Goal: Information Seeking & Learning: Learn about a topic

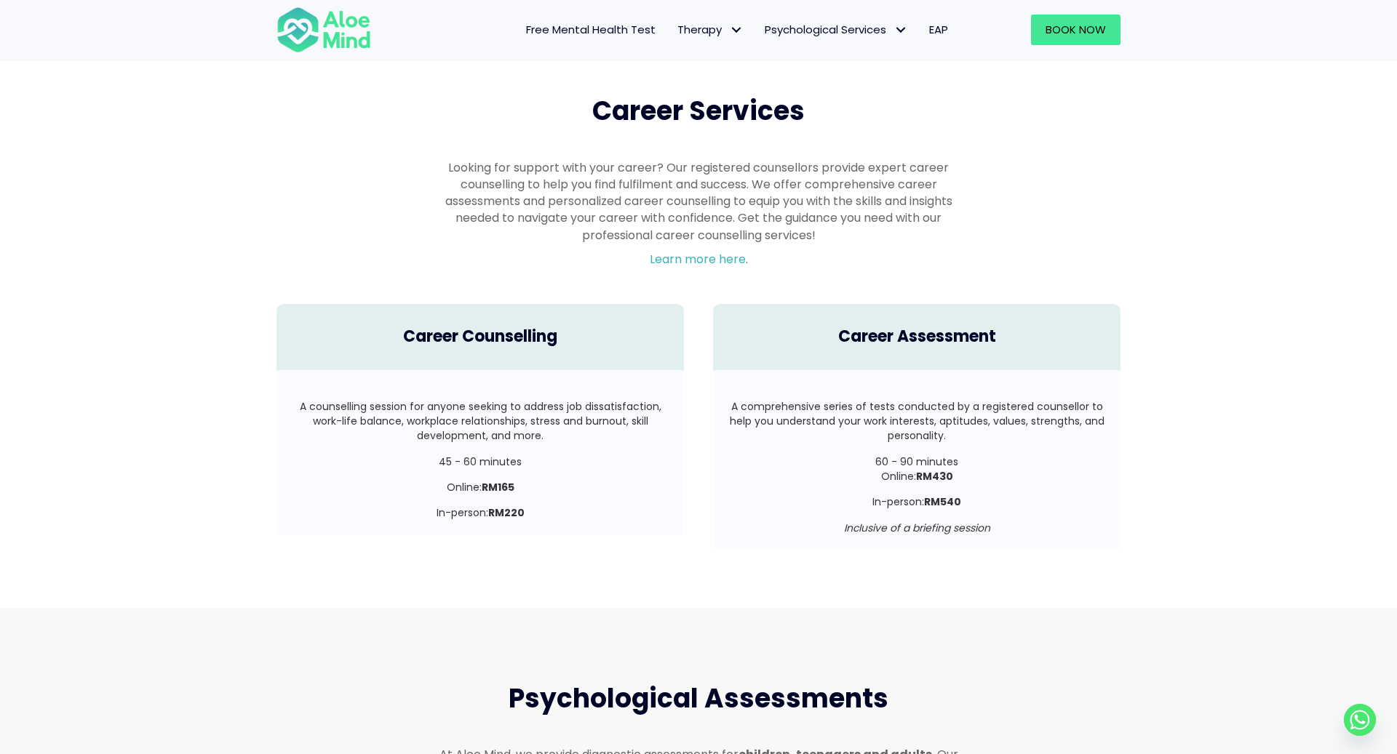
scroll to position [2512, 0]
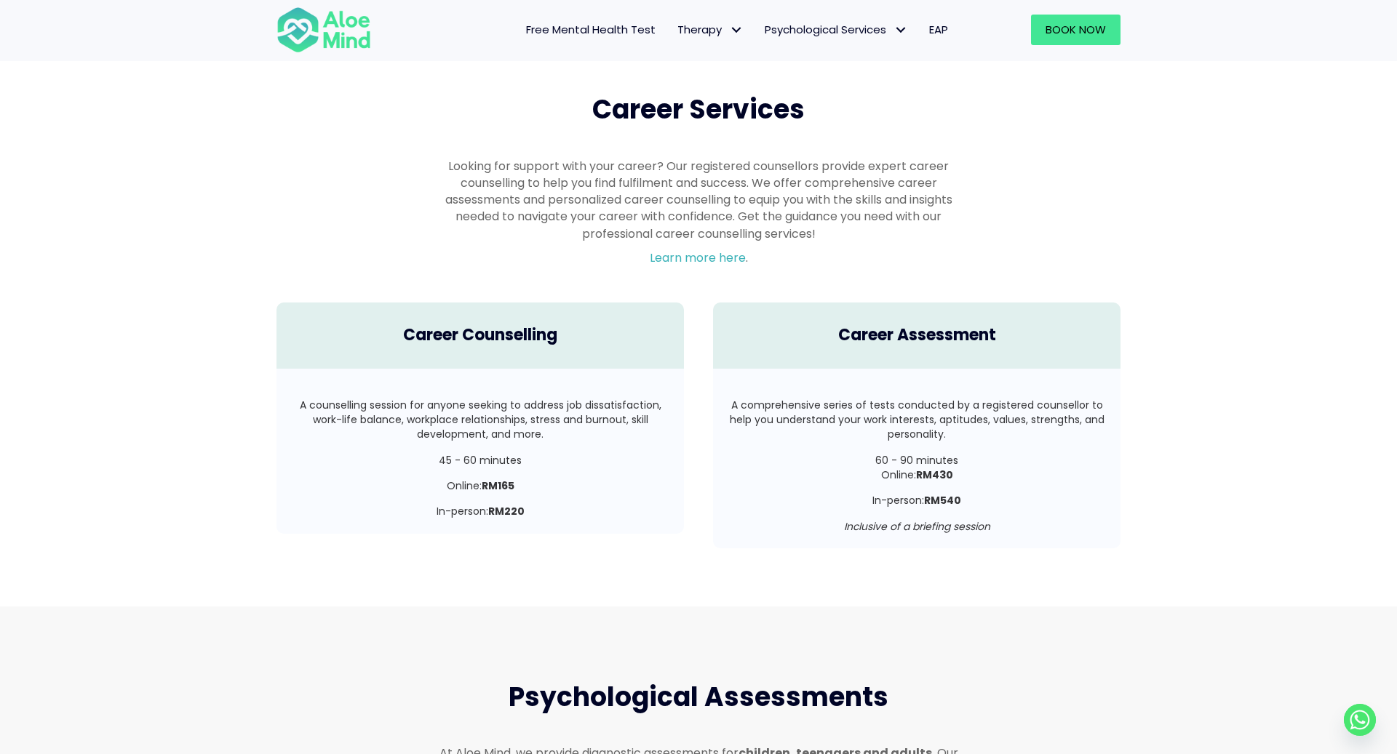
click at [923, 398] on p "A comprehensive series of tests conducted by a registered counsellor to help yo…" at bounding box center [916, 420] width 378 height 44
click at [924, 468] on strong "RM430" at bounding box center [934, 475] width 37 height 15
click at [925, 493] on p "In-person: RM540" at bounding box center [916, 500] width 378 height 15
click at [925, 468] on strong "RM430" at bounding box center [934, 475] width 37 height 15
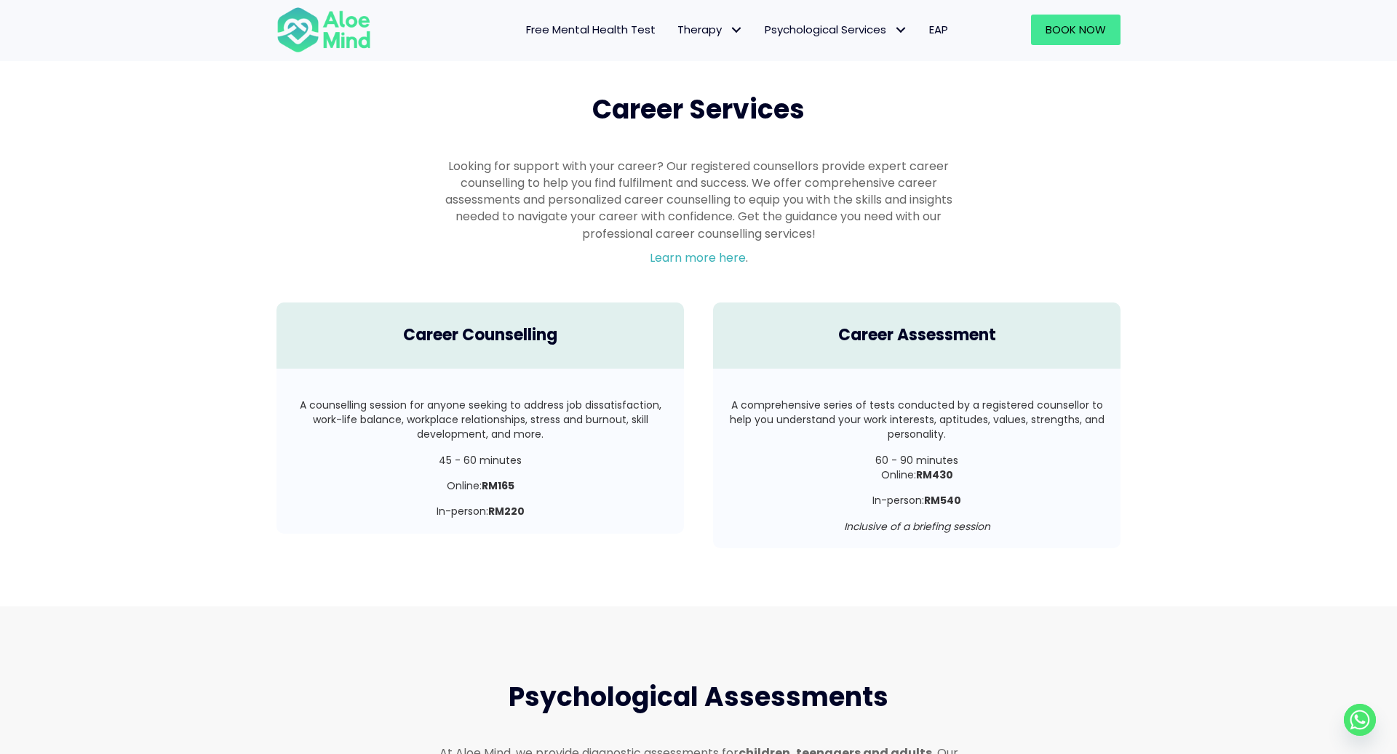
click at [847, 430] on div "A comprehensive series of tests conducted by a registered counsellor to help yo…" at bounding box center [916, 433] width 378 height 70
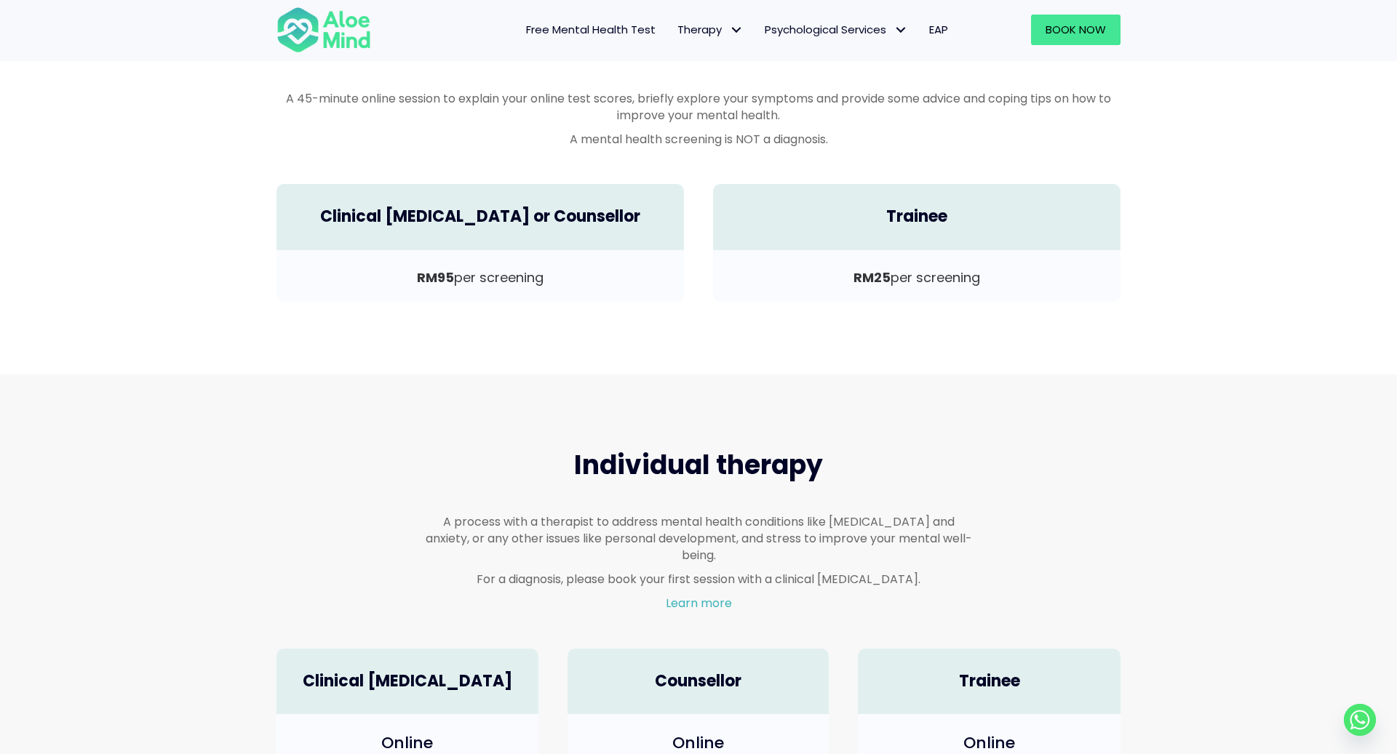
scroll to position [418, 0]
